Goal: Navigation & Orientation: Find specific page/section

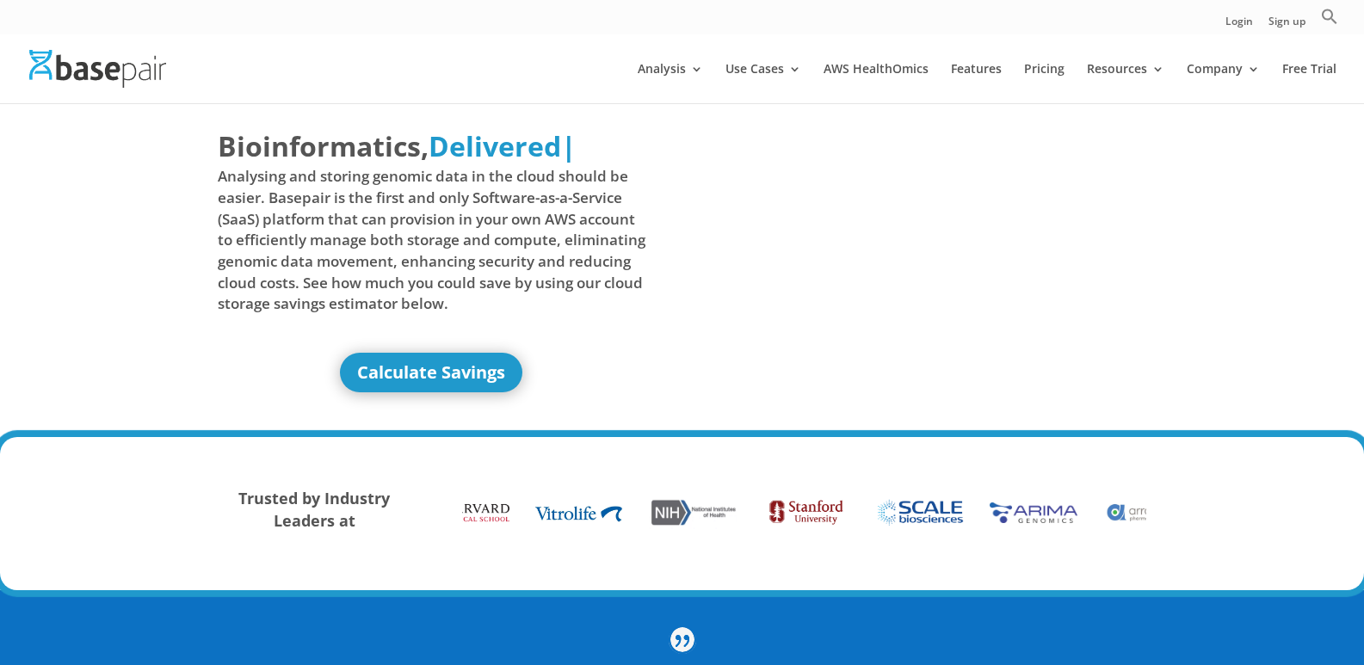
drag, startPoint x: 1280, startPoint y: 128, endPoint x: 1208, endPoint y: 114, distance: 73.8
click at [1280, 128] on div "Bioinformatics, Delivered Made Simple Accelerated Federated Delivered | Analysi…" at bounding box center [682, 270] width 1364 height 335
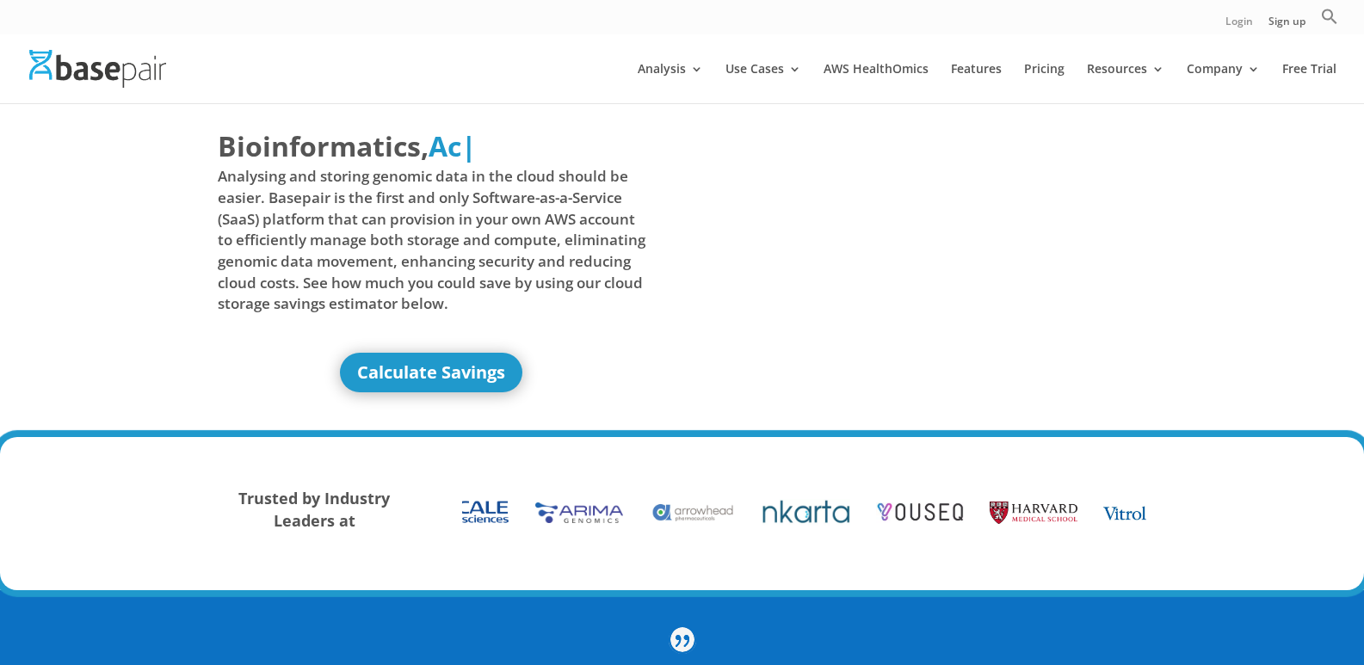
click at [1236, 19] on link "Login" at bounding box center [1239, 25] width 28 height 18
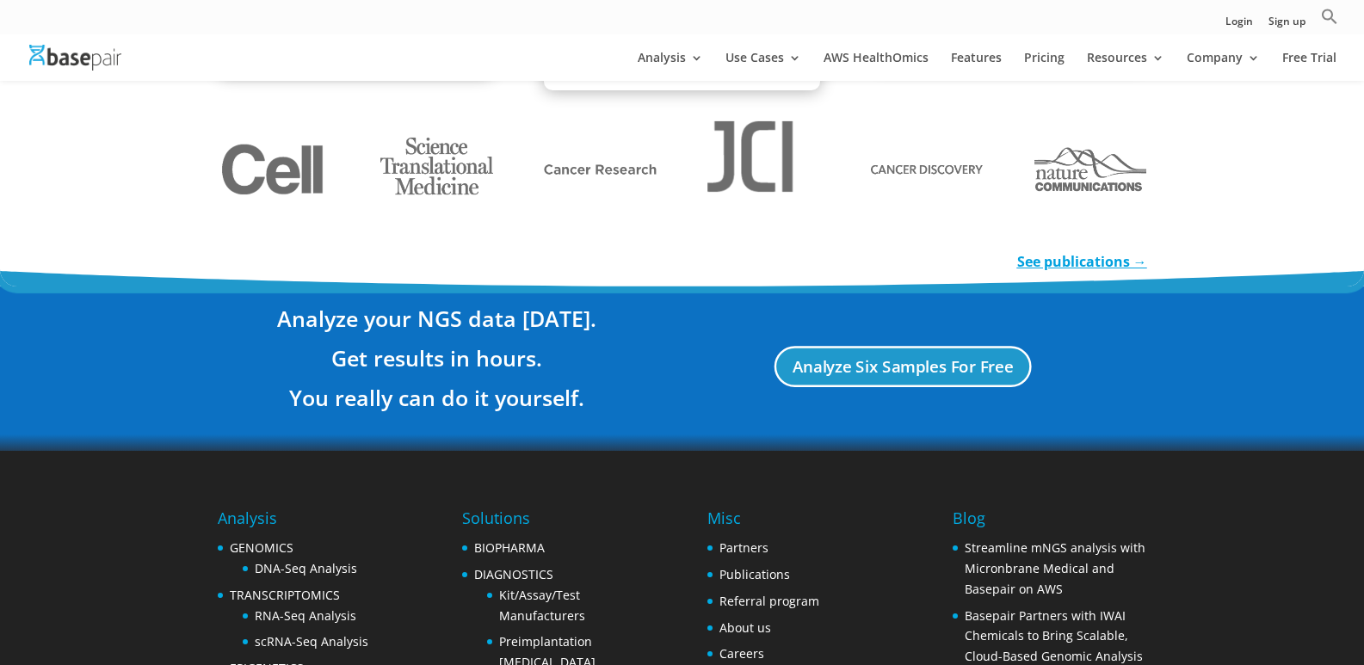
scroll to position [3305, 0]
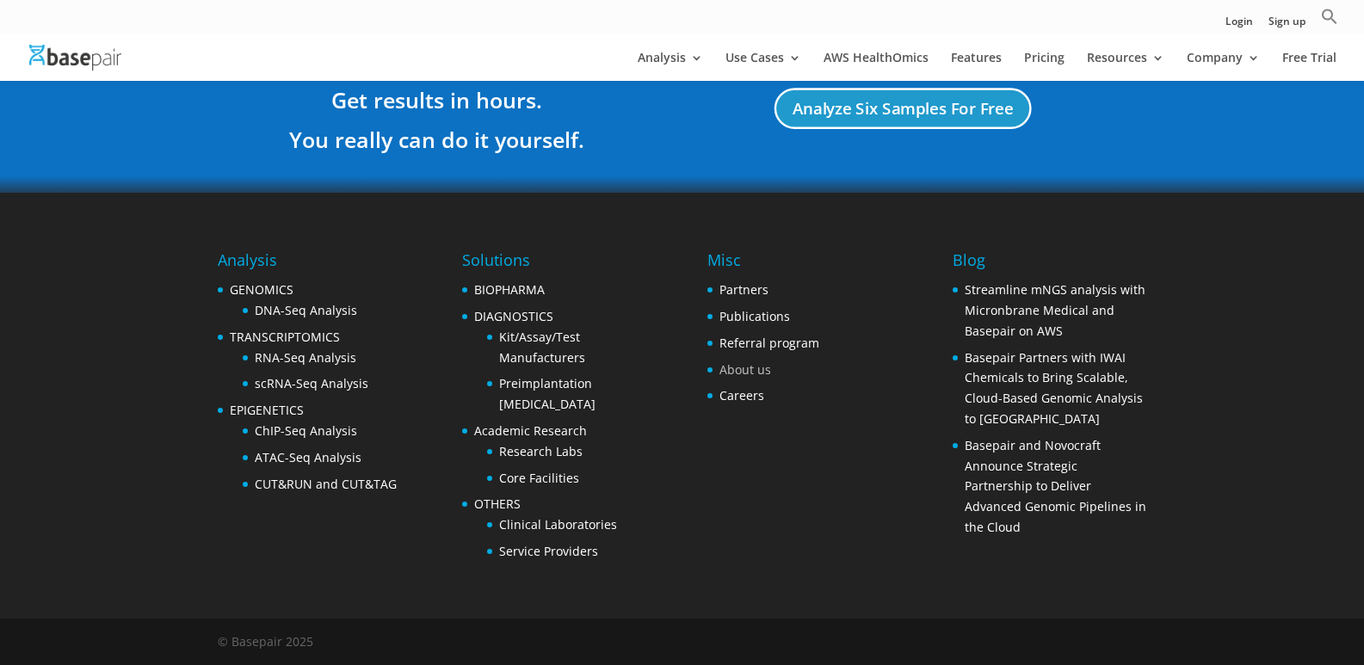
click at [747, 367] on link "About us" at bounding box center [745, 369] width 52 height 16
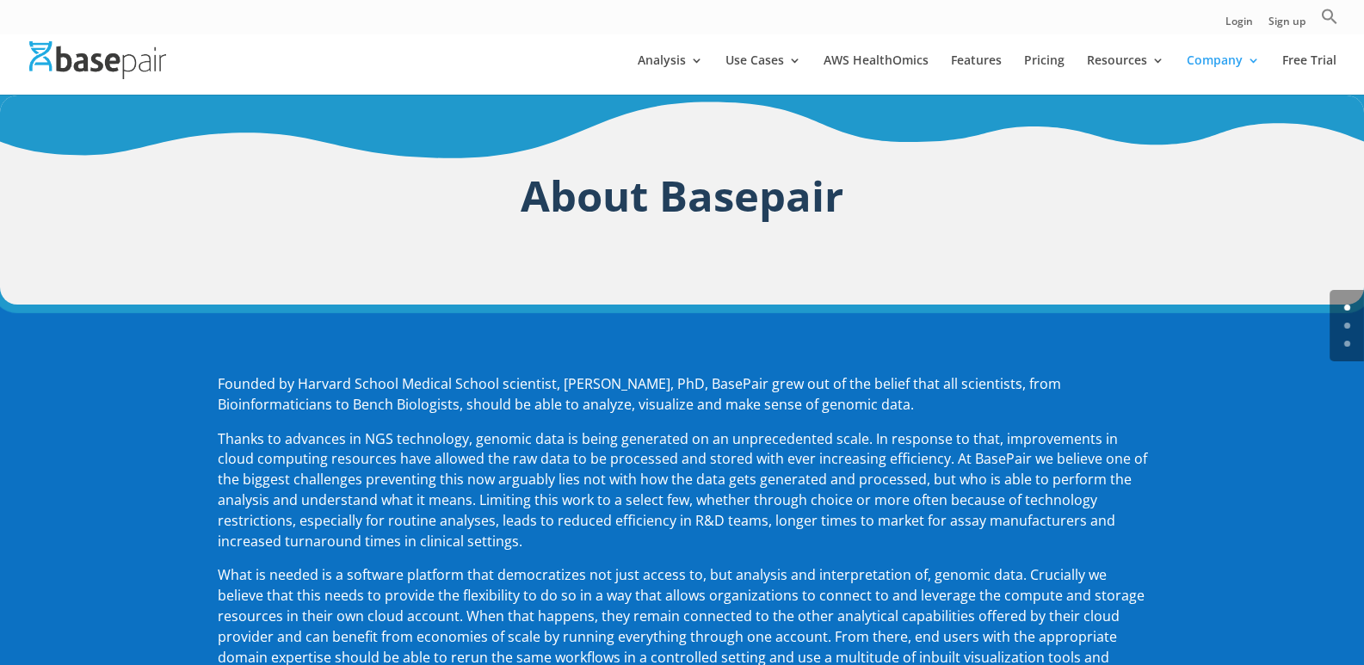
click at [881, 237] on div "About Basepair" at bounding box center [682, 200] width 929 height 116
